Goal: Information Seeking & Learning: Learn about a topic

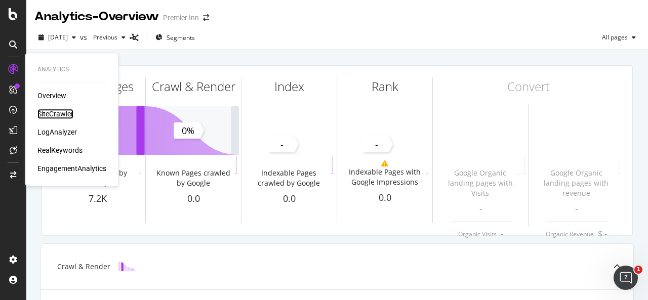
click at [49, 111] on div "SiteCrawler" at bounding box center [55, 114] width 36 height 10
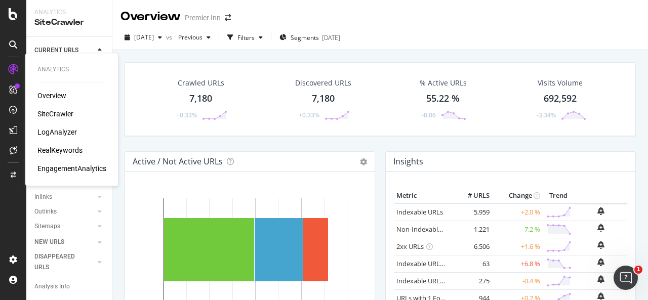
click at [50, 155] on div "RealKeywords" at bounding box center [59, 150] width 45 height 10
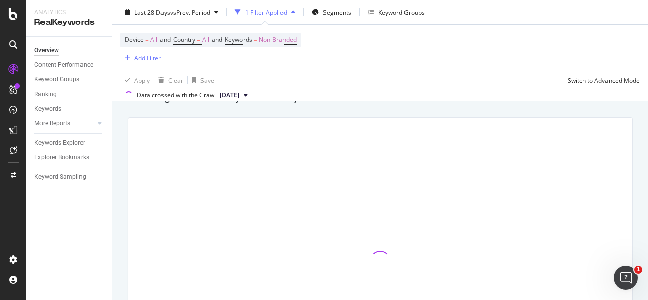
scroll to position [47, 0]
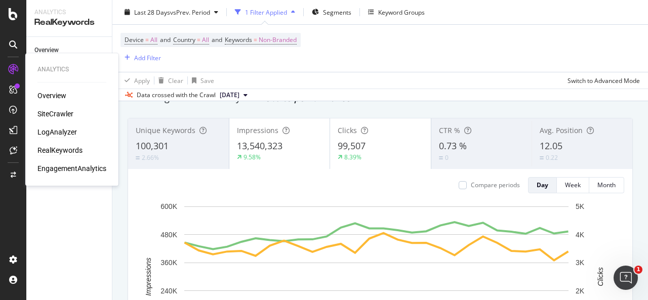
click at [40, 133] on div "LogAnalyzer" at bounding box center [57, 132] width 40 height 10
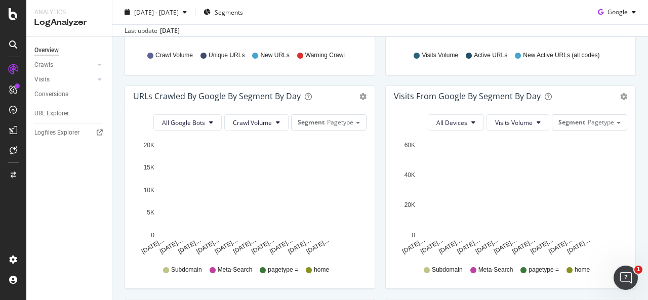
scroll to position [295, 0]
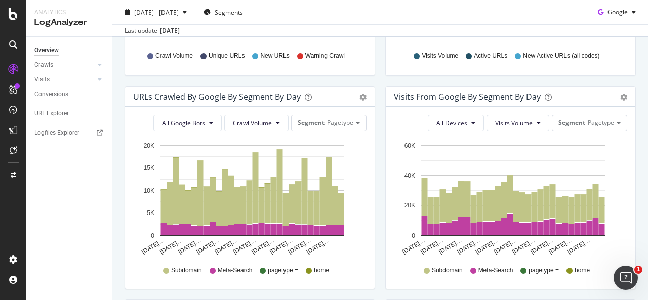
click at [386, 121] on div "All Devices Visits Volume Segment Pagetype Hold CTRL while clicking to filter t…" at bounding box center [511, 198] width 250 height 182
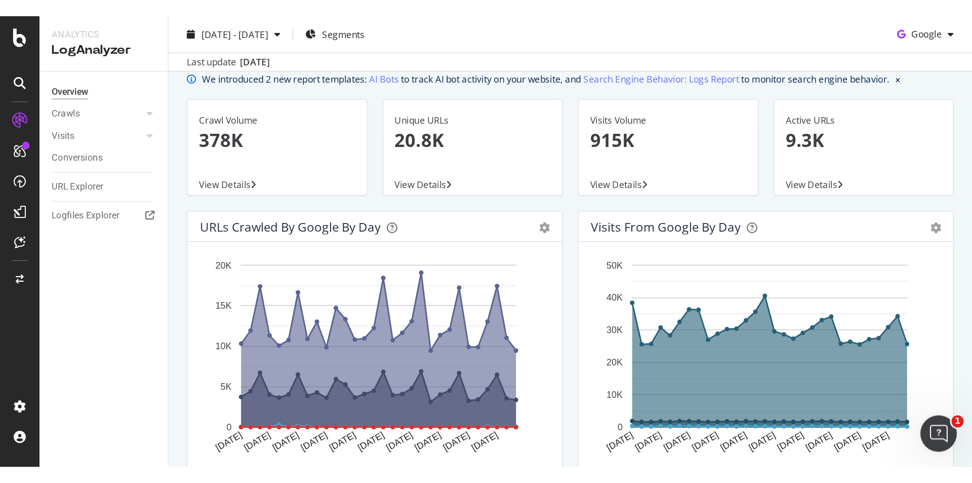
scroll to position [41, 0]
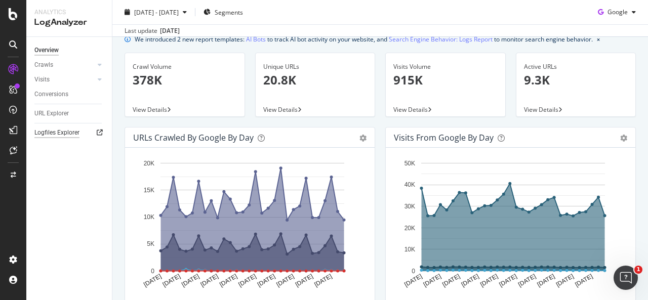
click at [68, 129] on div "Logfiles Explorer" at bounding box center [56, 133] width 45 height 11
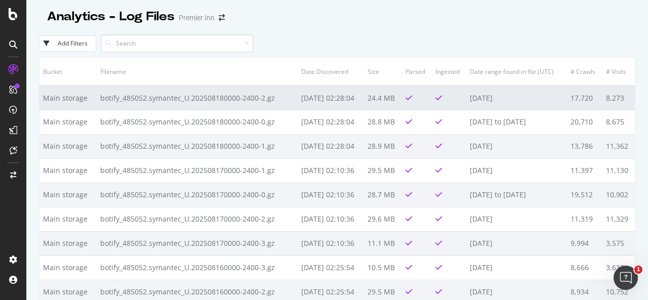
click at [184, 93] on td "botify_485052.symantec_U.202508180000-2400-2.gz" at bounding box center [197, 98] width 201 height 24
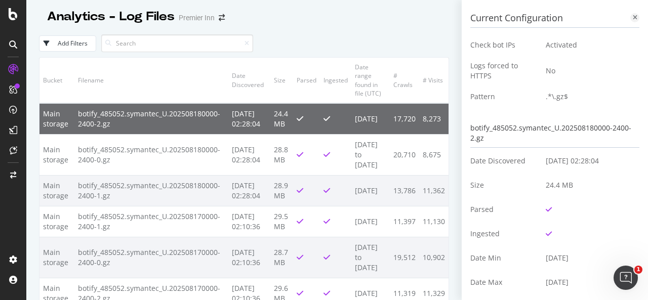
click at [633, 16] on icon at bounding box center [635, 18] width 5 height 6
